Goal: Information Seeking & Learning: Learn about a topic

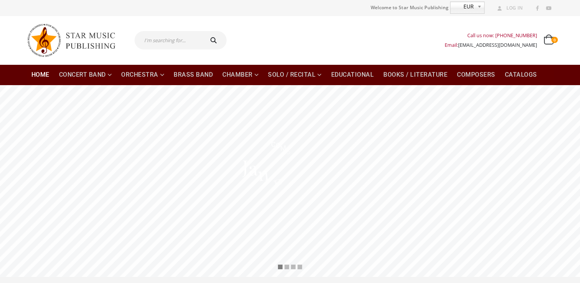
click at [161, 44] on input "text" at bounding box center [169, 40] width 68 height 18
type input "arabian fantasy"
click at [202, 31] on button "submit" at bounding box center [214, 40] width 25 height 18
type input "arabian fantasy"
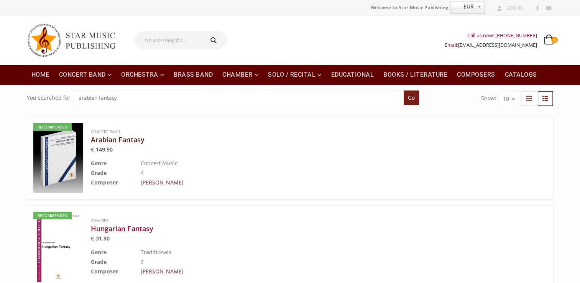
click at [132, 141] on h3 "Arabian Fantasy" at bounding box center [300, 139] width 418 height 9
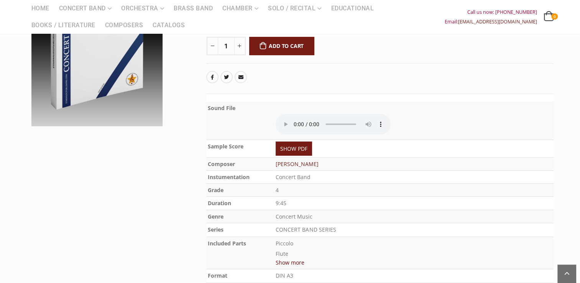
scroll to position [153, 0]
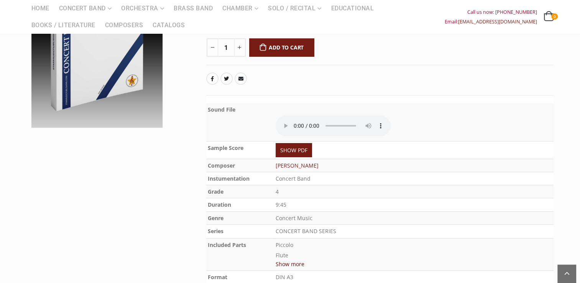
click at [405, 105] on p at bounding box center [414, 122] width 276 height 35
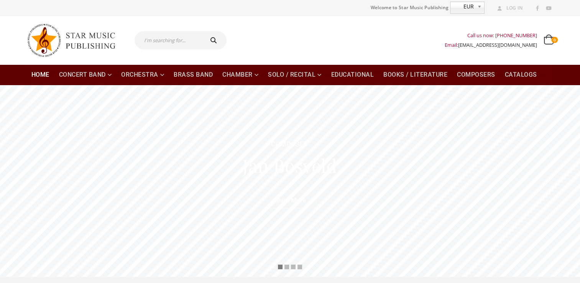
click at [150, 45] on input "text" at bounding box center [169, 40] width 68 height 18
type input "arabian fantasy"
click at [202, 31] on button "submit" at bounding box center [214, 40] width 25 height 18
type input "arabian fantasy"
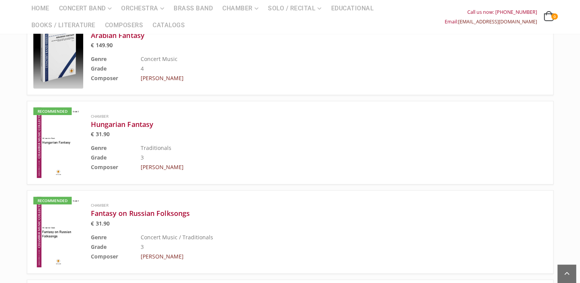
scroll to position [38, 0]
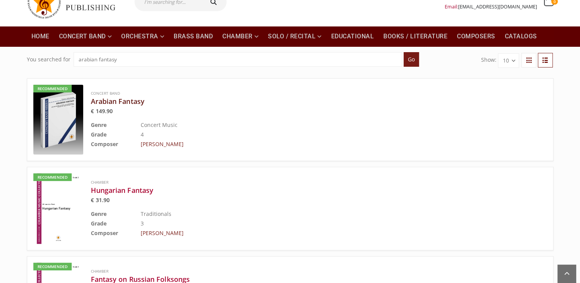
click at [104, 104] on h3 "Arabian Fantasy" at bounding box center [300, 101] width 418 height 9
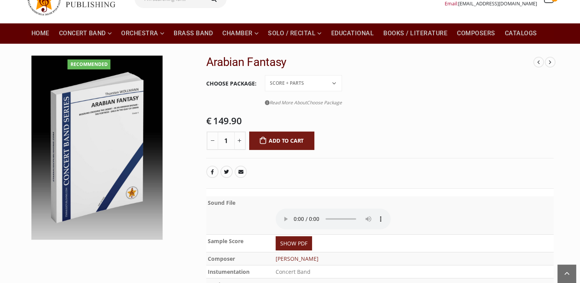
scroll to position [38, 0]
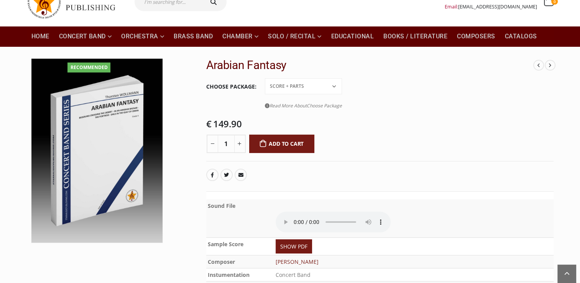
click at [174, 7] on input "text" at bounding box center [169, 2] width 68 height 18
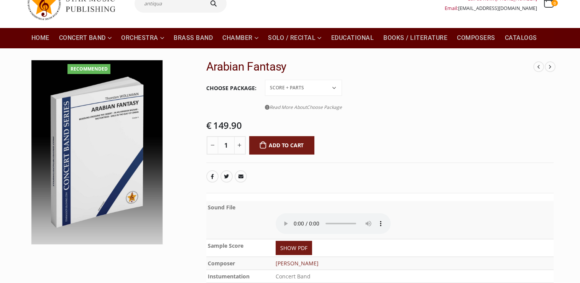
type input "antiqua"
click at [202, 0] on button "submit" at bounding box center [214, 3] width 25 height 18
type input "antiqua"
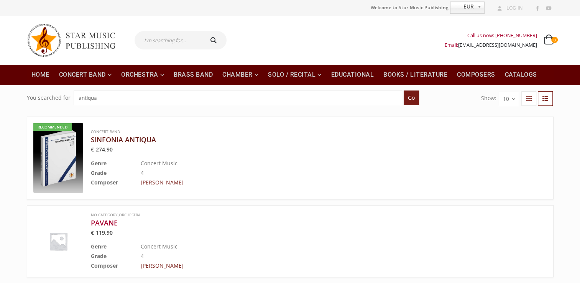
click at [111, 138] on h3 "SINFONIA ANTIQUA" at bounding box center [300, 139] width 418 height 9
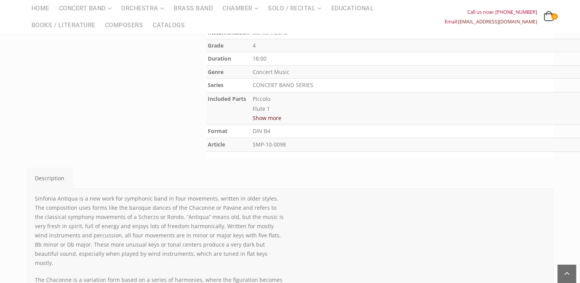
scroll to position [460, 0]
